Goal: Find specific page/section: Find specific page/section

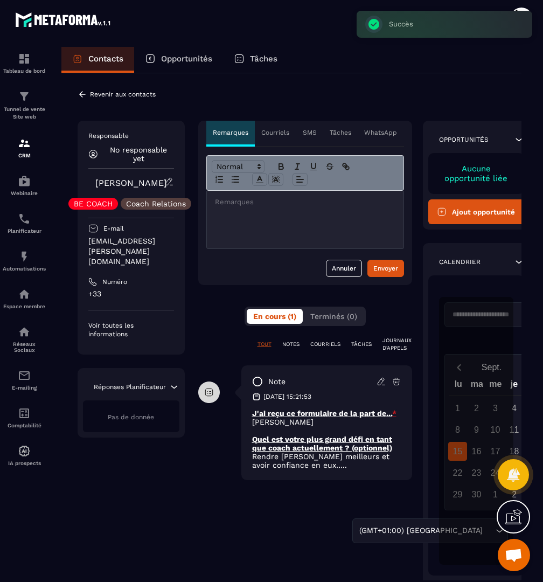
click at [126, 96] on p "Revenir aux contacts" at bounding box center [123, 95] width 66 height 8
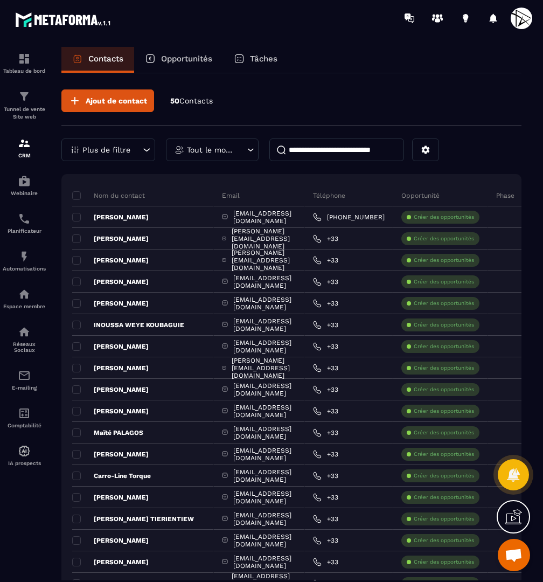
click at [348, 151] on input at bounding box center [336, 149] width 135 height 23
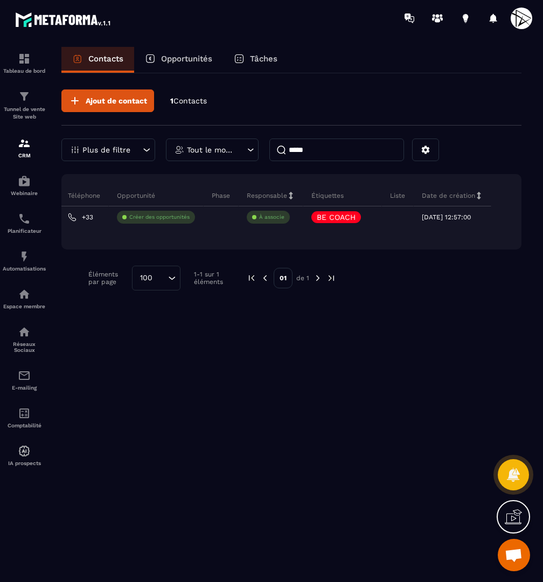
scroll to position [0, 209]
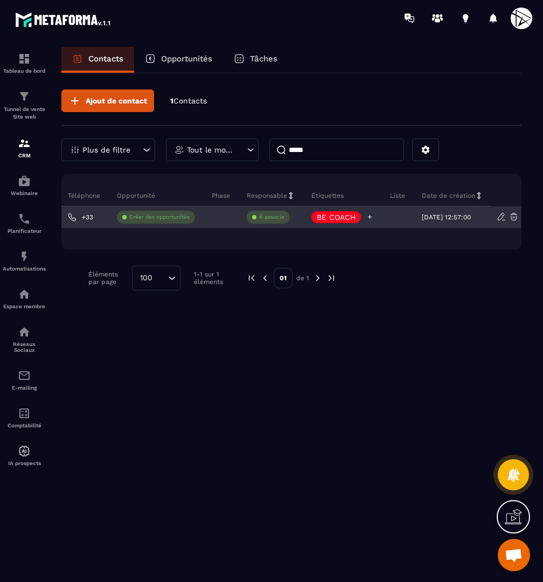
type input "*****"
click at [366, 218] on icon at bounding box center [369, 216] width 7 height 7
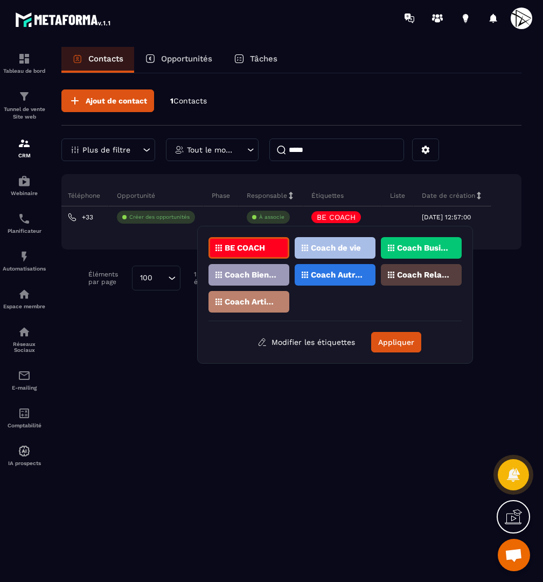
click at [421, 277] on p "Coach Relations" at bounding box center [423, 275] width 52 height 8
click at [368, 252] on div "Coach de vie" at bounding box center [335, 248] width 81 height 22
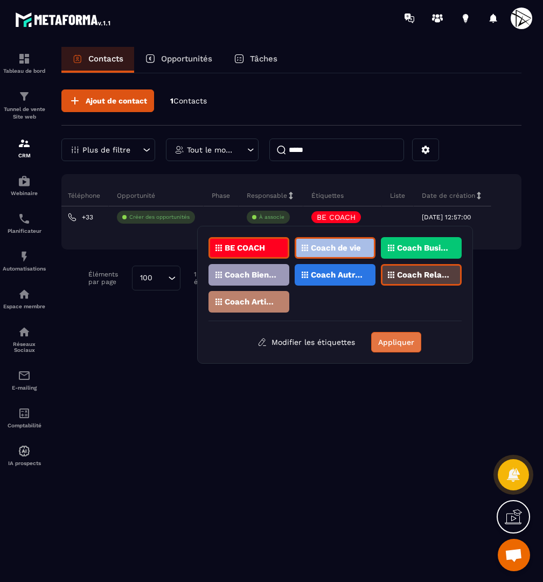
click at [401, 344] on button "Appliquer" at bounding box center [396, 342] width 50 height 20
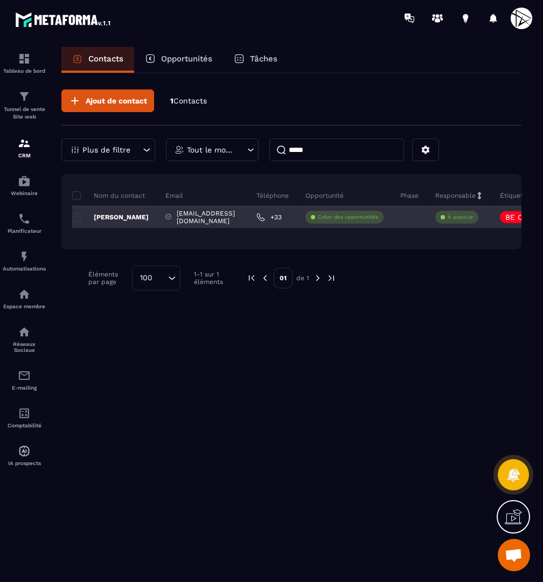
scroll to position [0, 0]
click at [131, 214] on p "[PERSON_NAME]" at bounding box center [110, 217] width 77 height 9
